Goal: Information Seeking & Learning: Learn about a topic

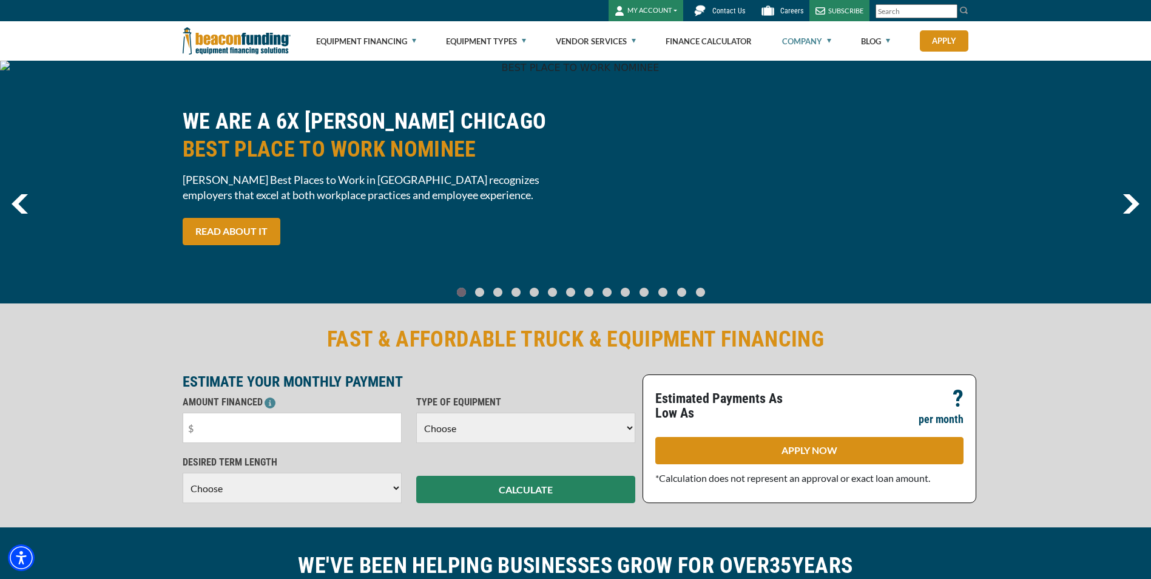
click at [825, 42] on link "Company" at bounding box center [806, 41] width 49 height 39
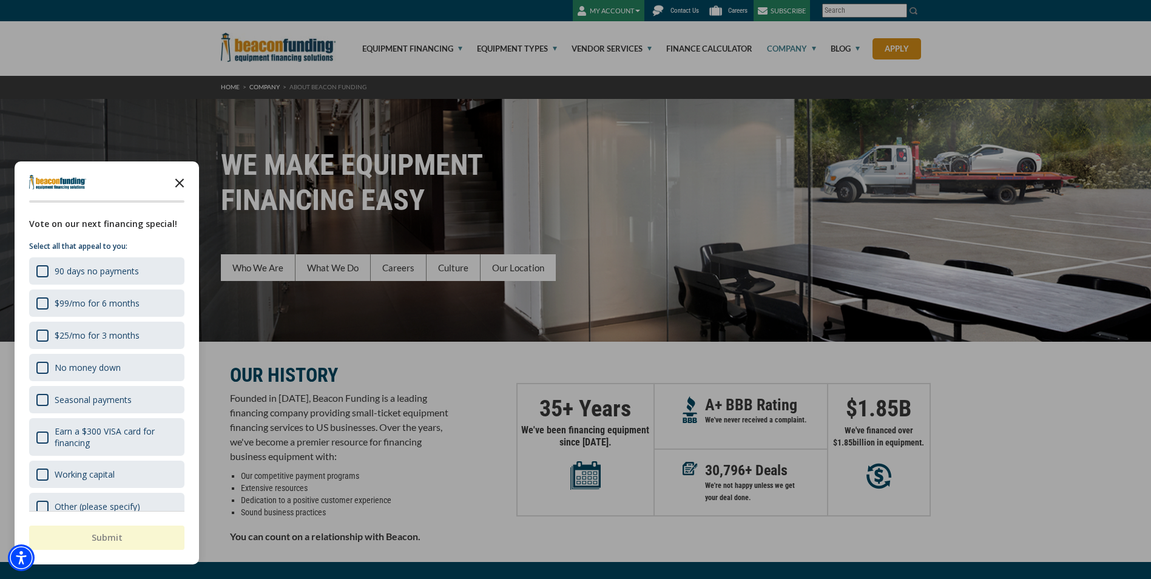
click at [175, 178] on icon "Close the survey" at bounding box center [179, 182] width 24 height 24
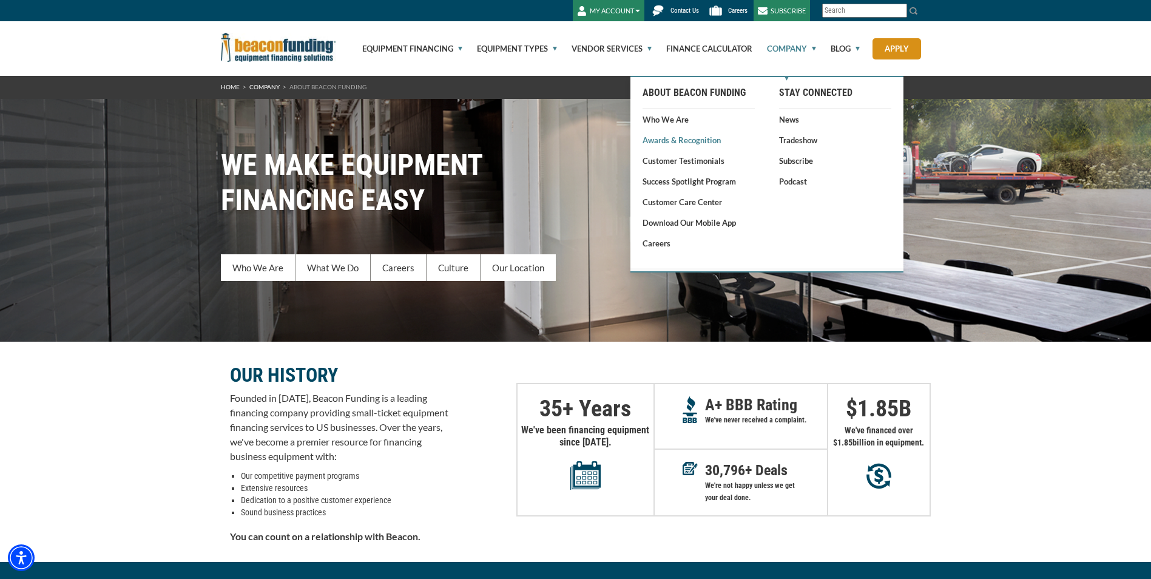
click at [694, 138] on link "Awards & Recognition" at bounding box center [698, 140] width 112 height 12
